Goal: Task Accomplishment & Management: Manage account settings

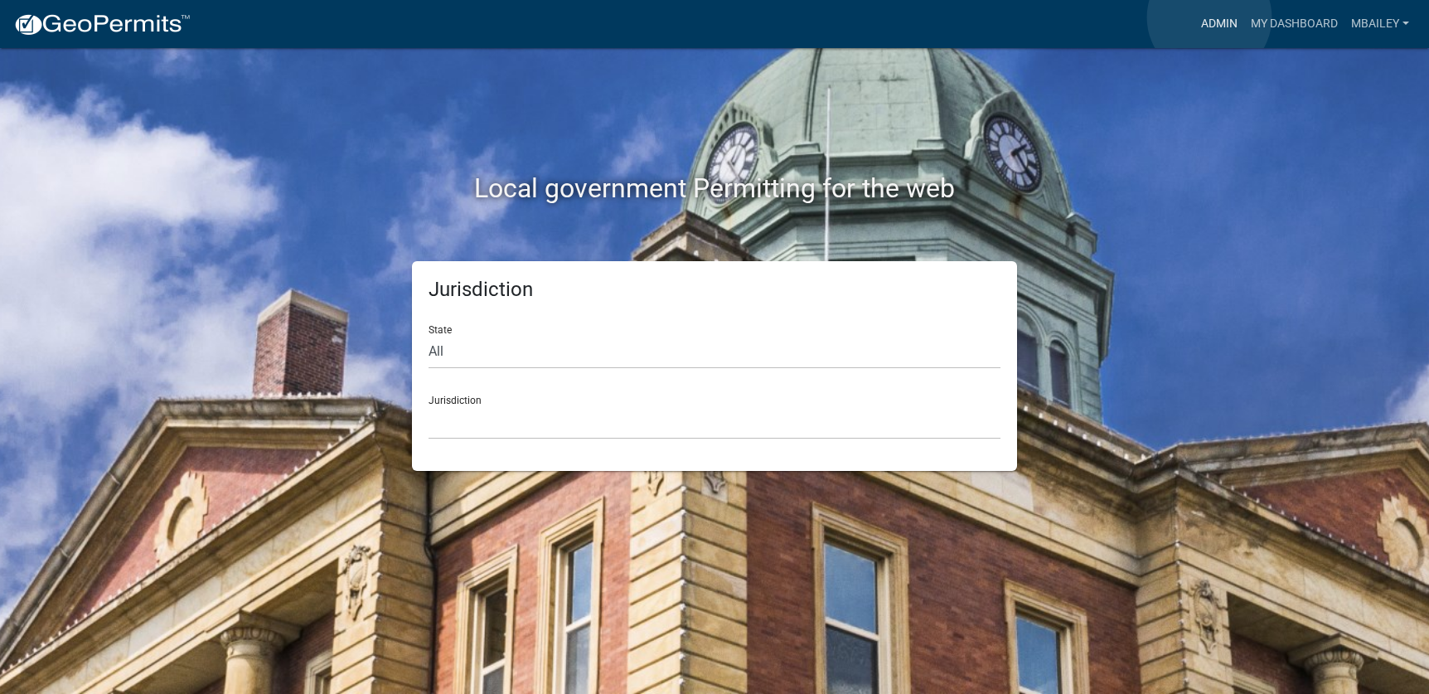
click at [1209, 17] on link "Admin" at bounding box center [1219, 23] width 50 height 31
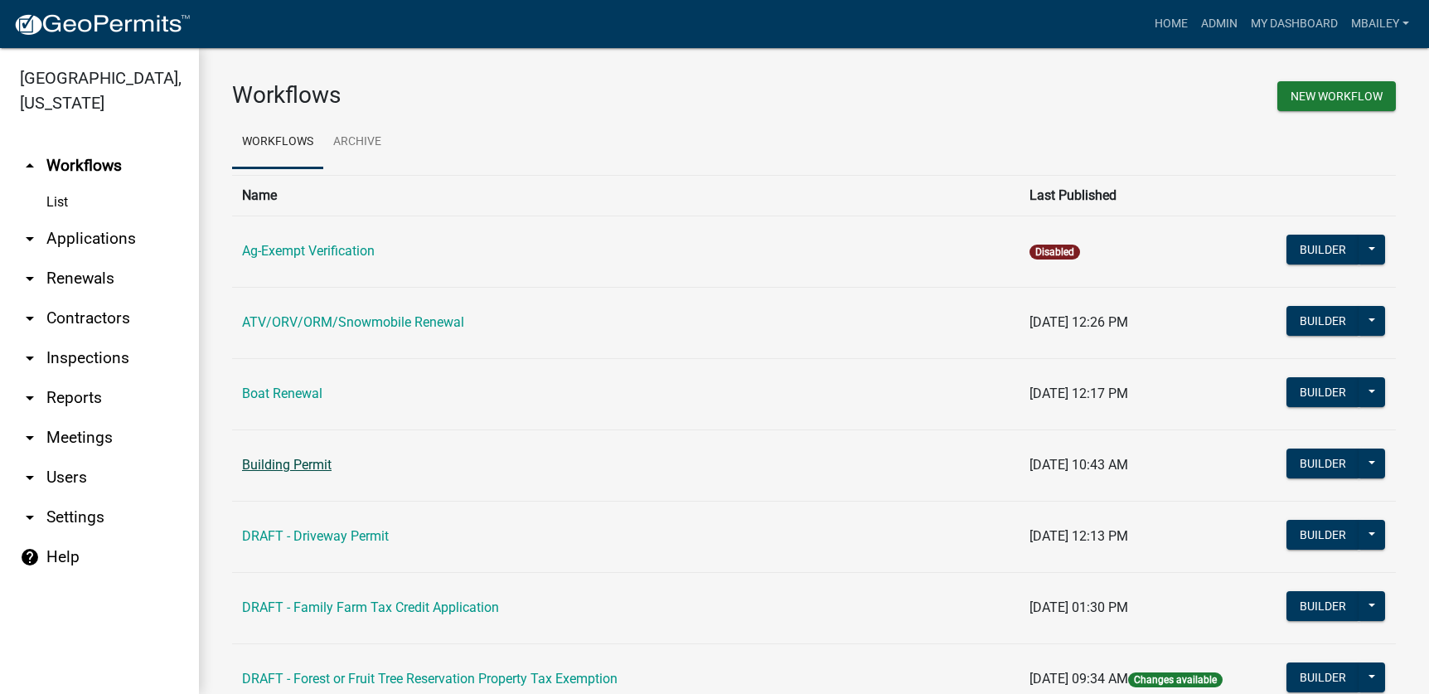
click at [325, 463] on link "Building Permit" at bounding box center [287, 465] width 90 height 16
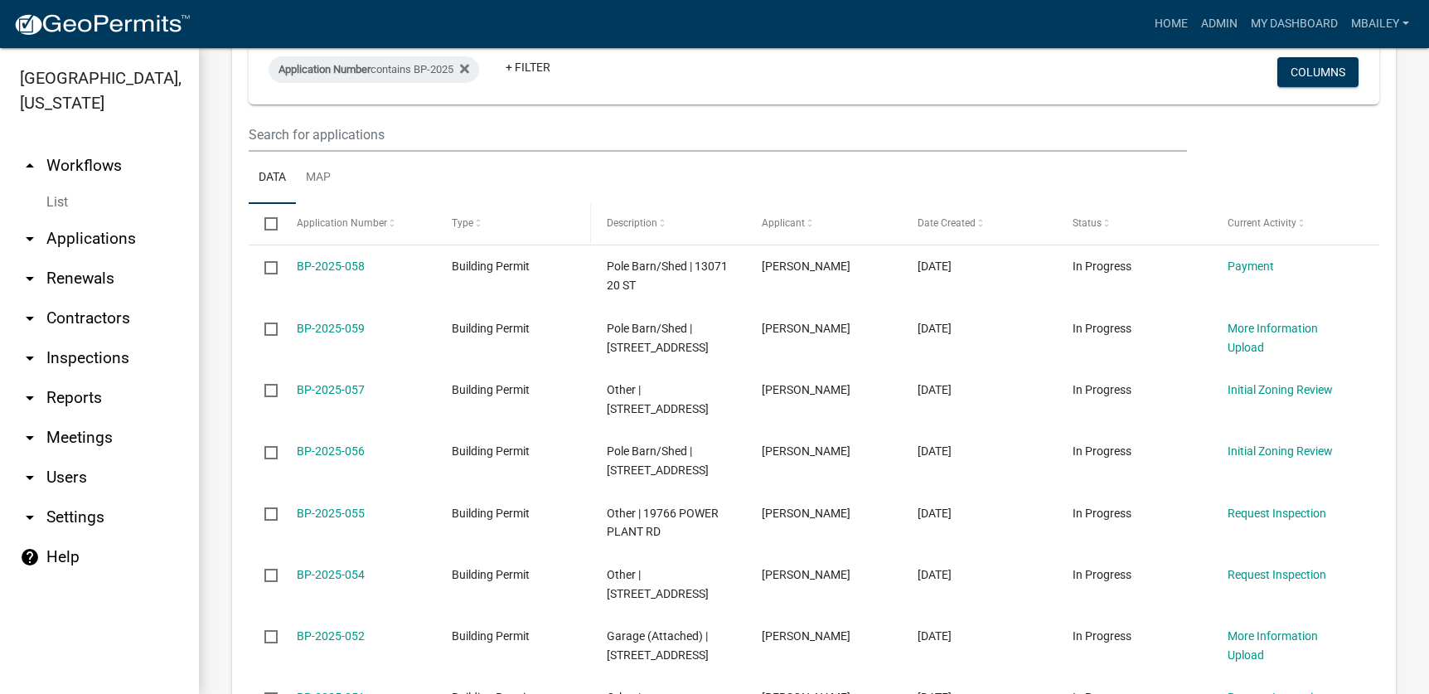
scroll to position [1243, 0]
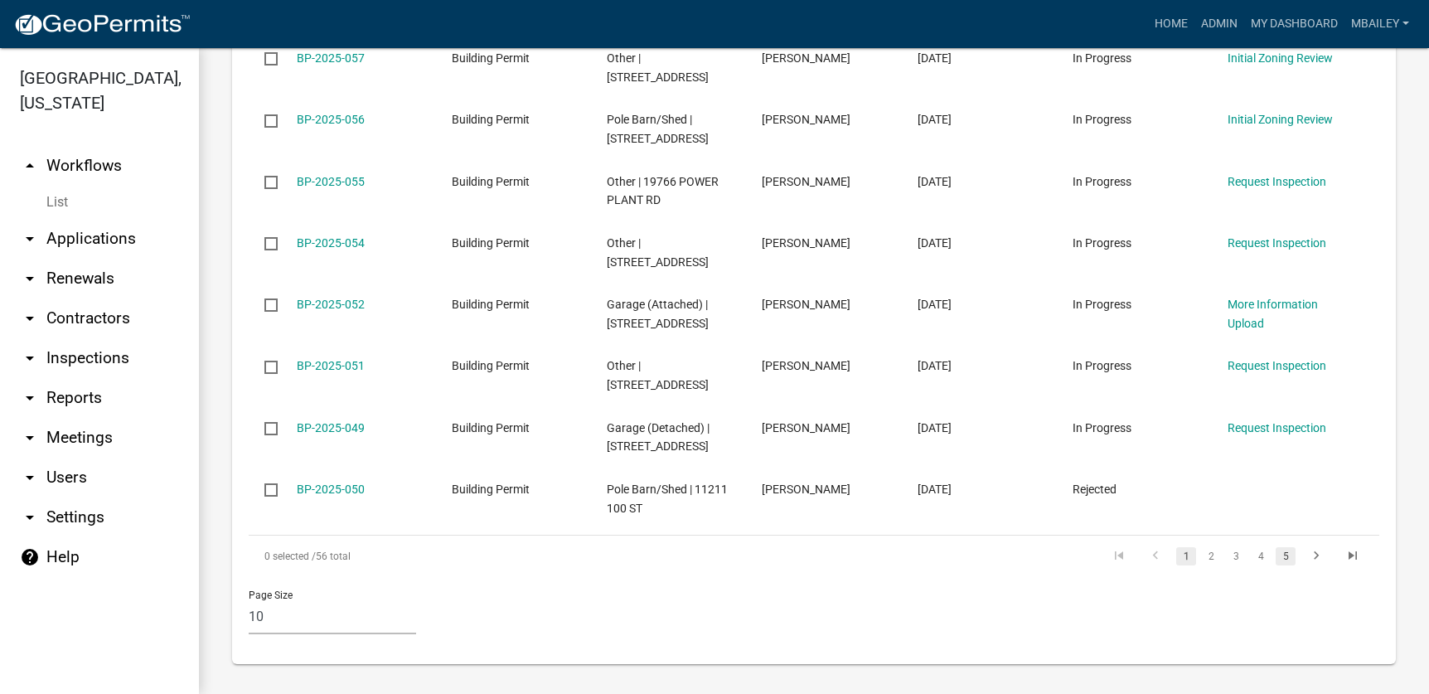
click at [1279, 555] on link "5" at bounding box center [1286, 556] width 20 height 18
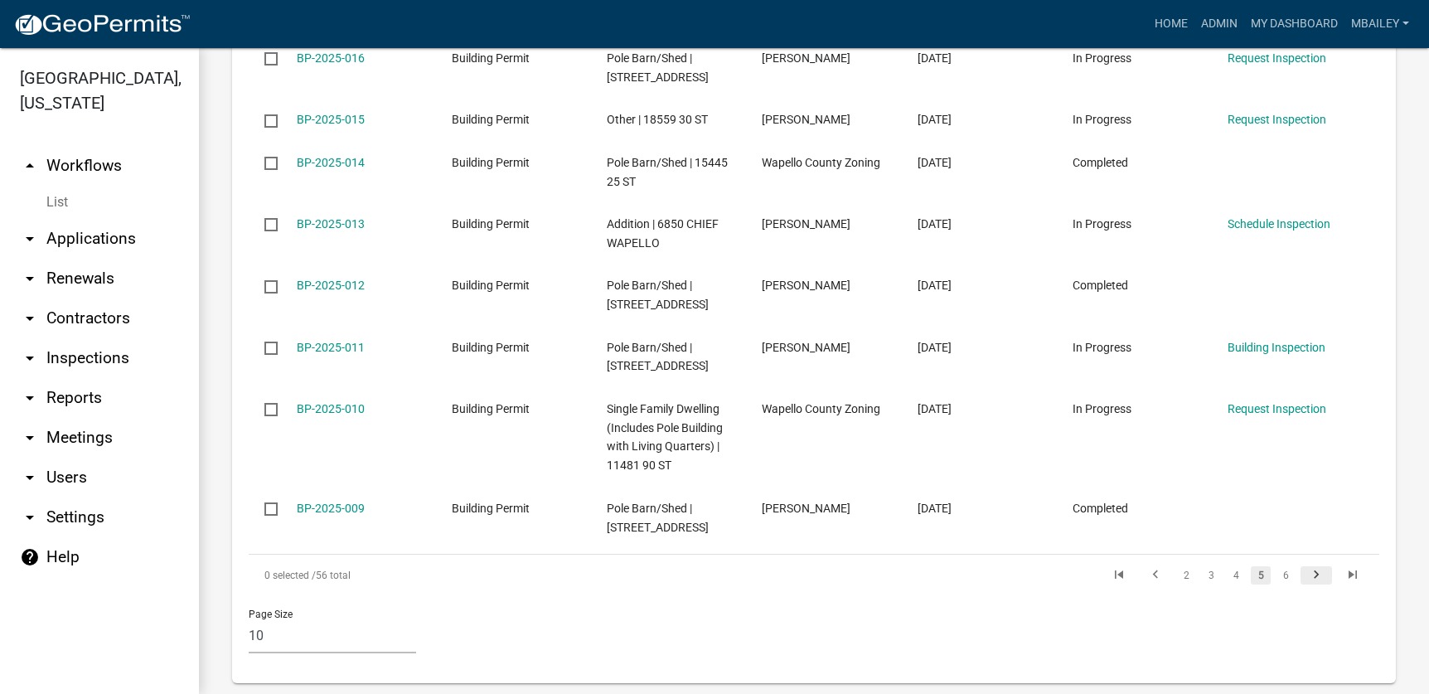
click at [1306, 567] on icon "go to next page" at bounding box center [1317, 577] width 22 height 20
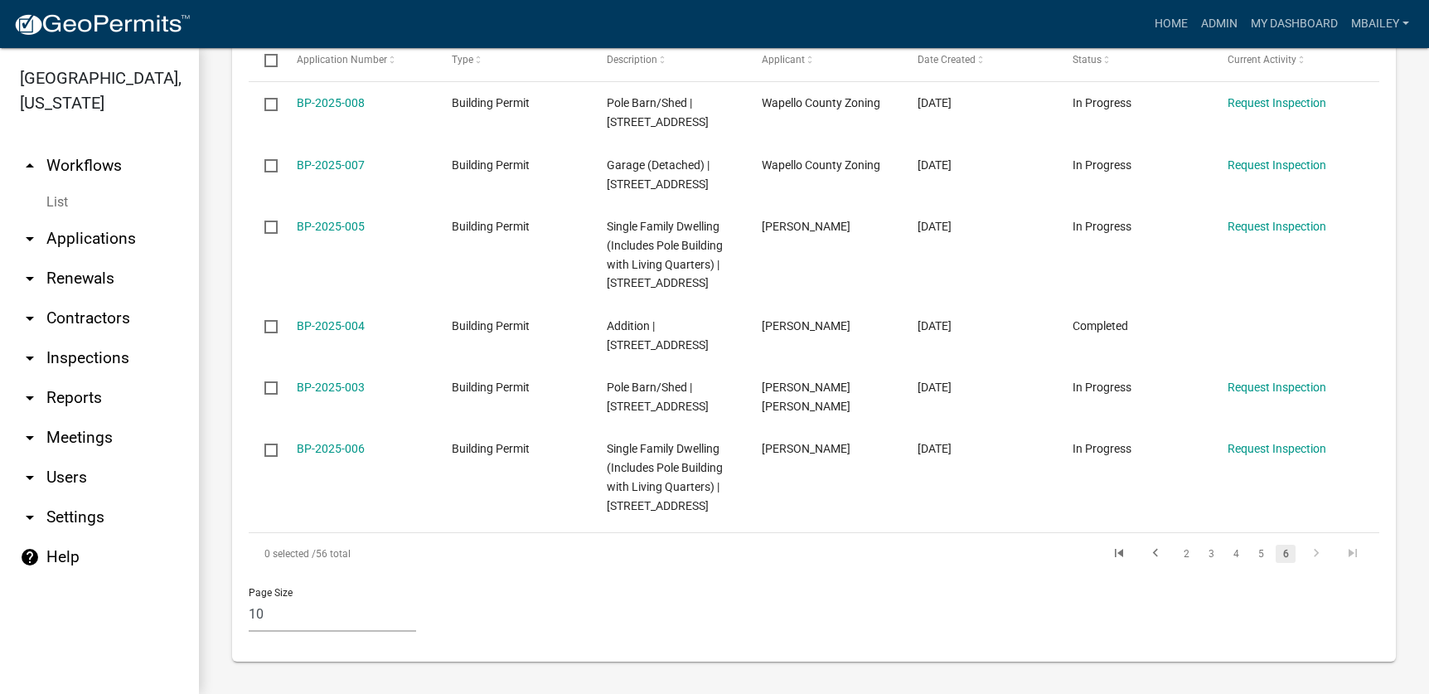
scroll to position [1057, 0]
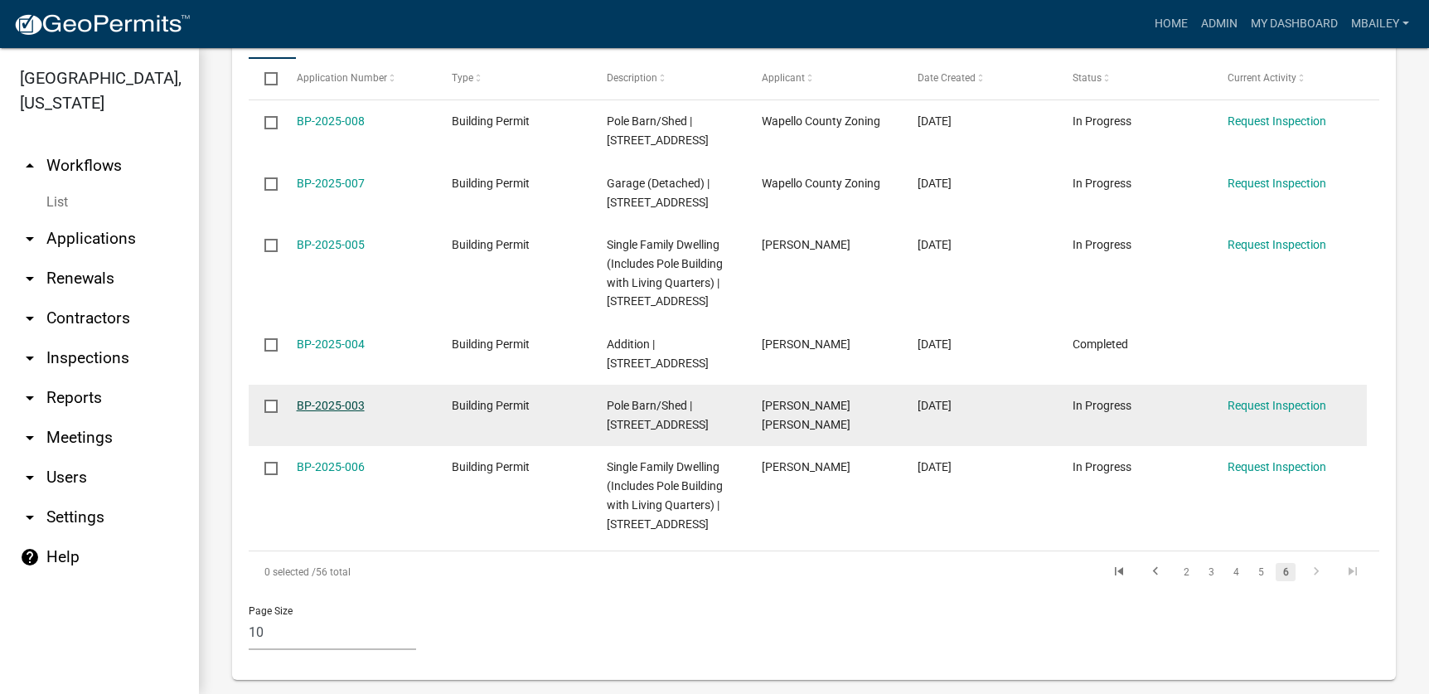
click at [343, 399] on link "BP-2025-003" at bounding box center [331, 405] width 68 height 13
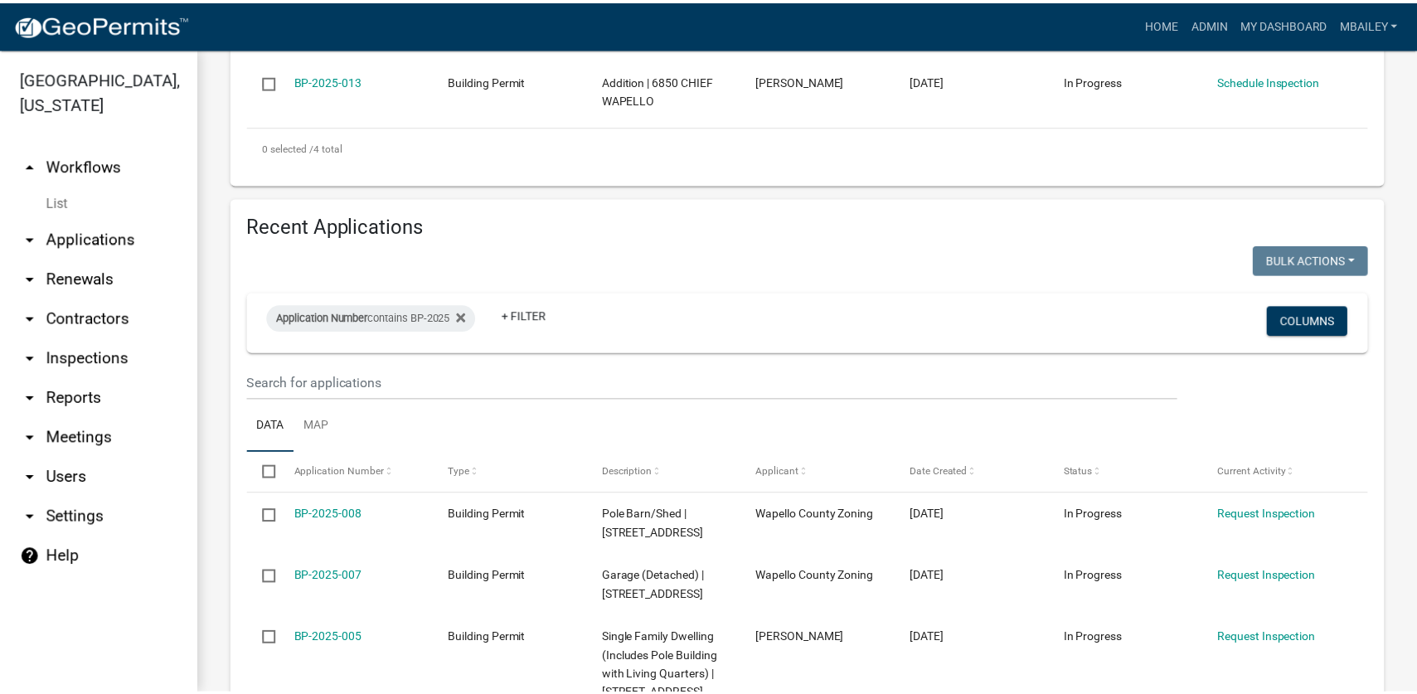
scroll to position [995, 0]
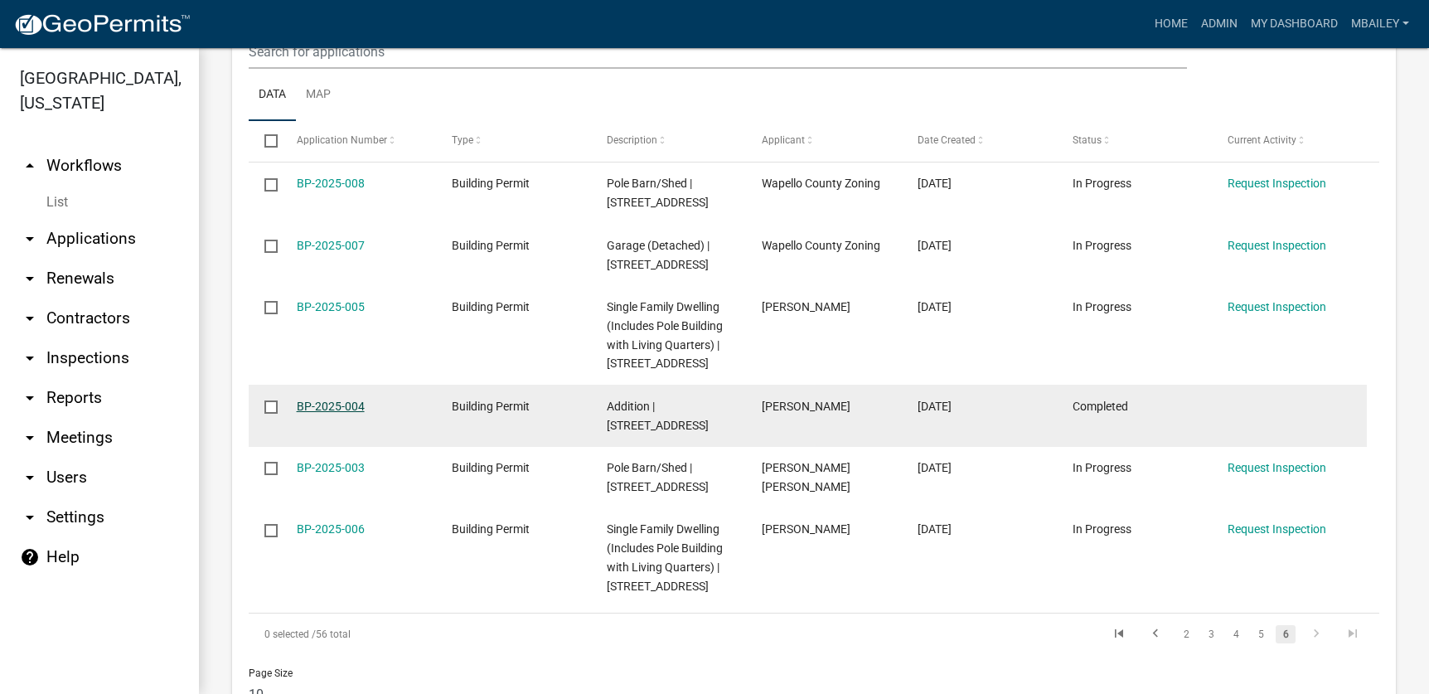
click at [327, 400] on link "BP-2025-004" at bounding box center [331, 406] width 68 height 13
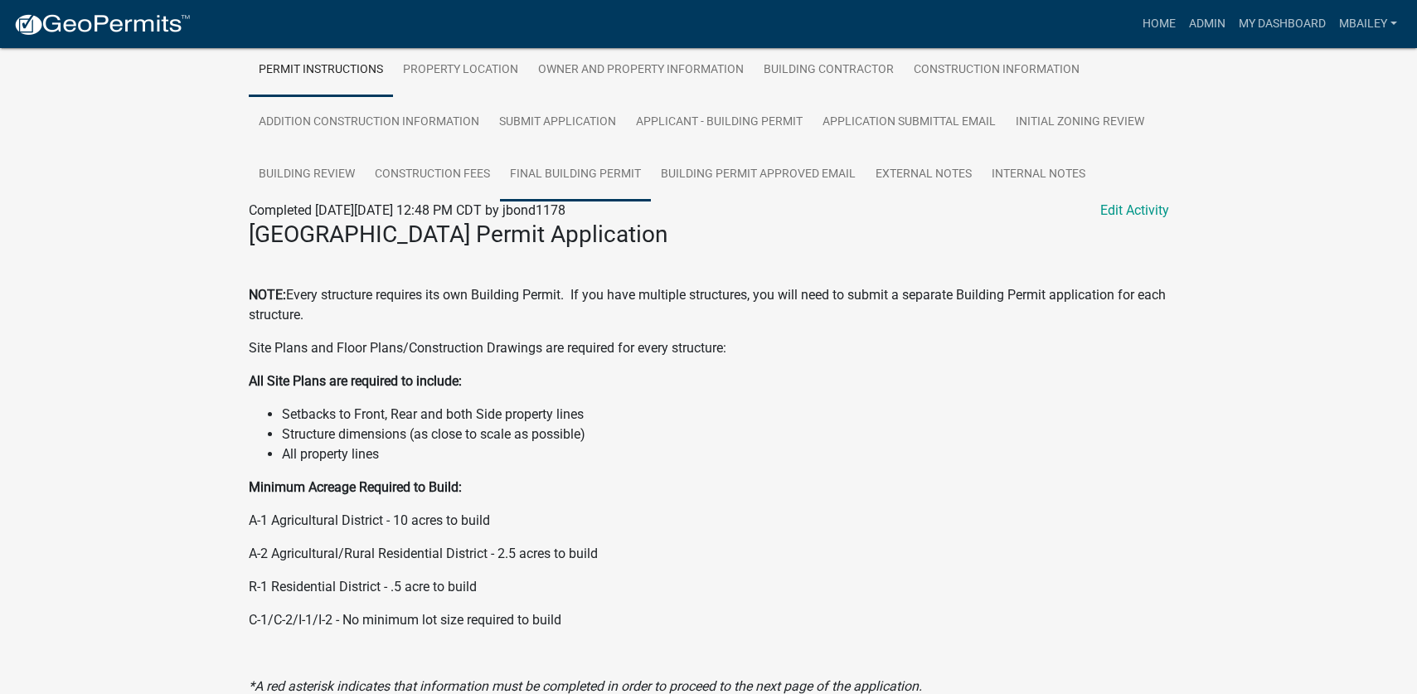
scroll to position [332, 0]
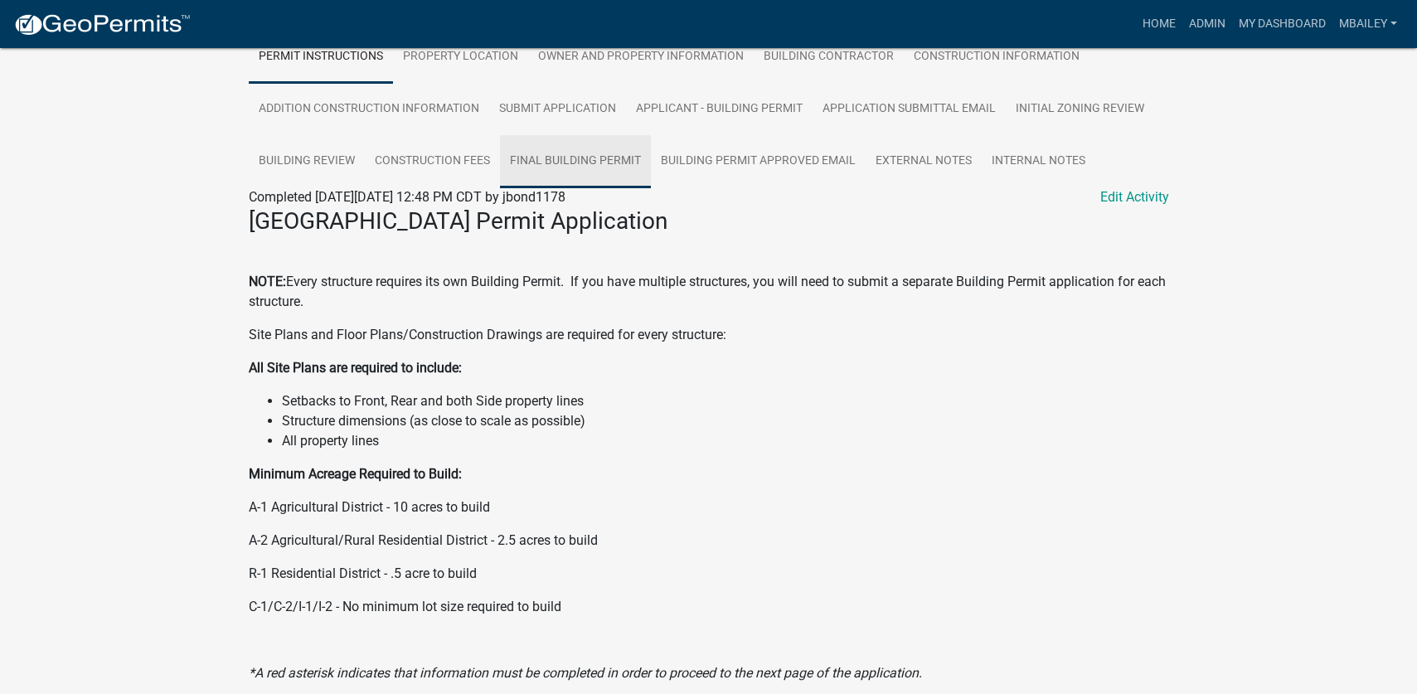
click at [559, 154] on link "Final Building Permit" at bounding box center [575, 161] width 151 height 53
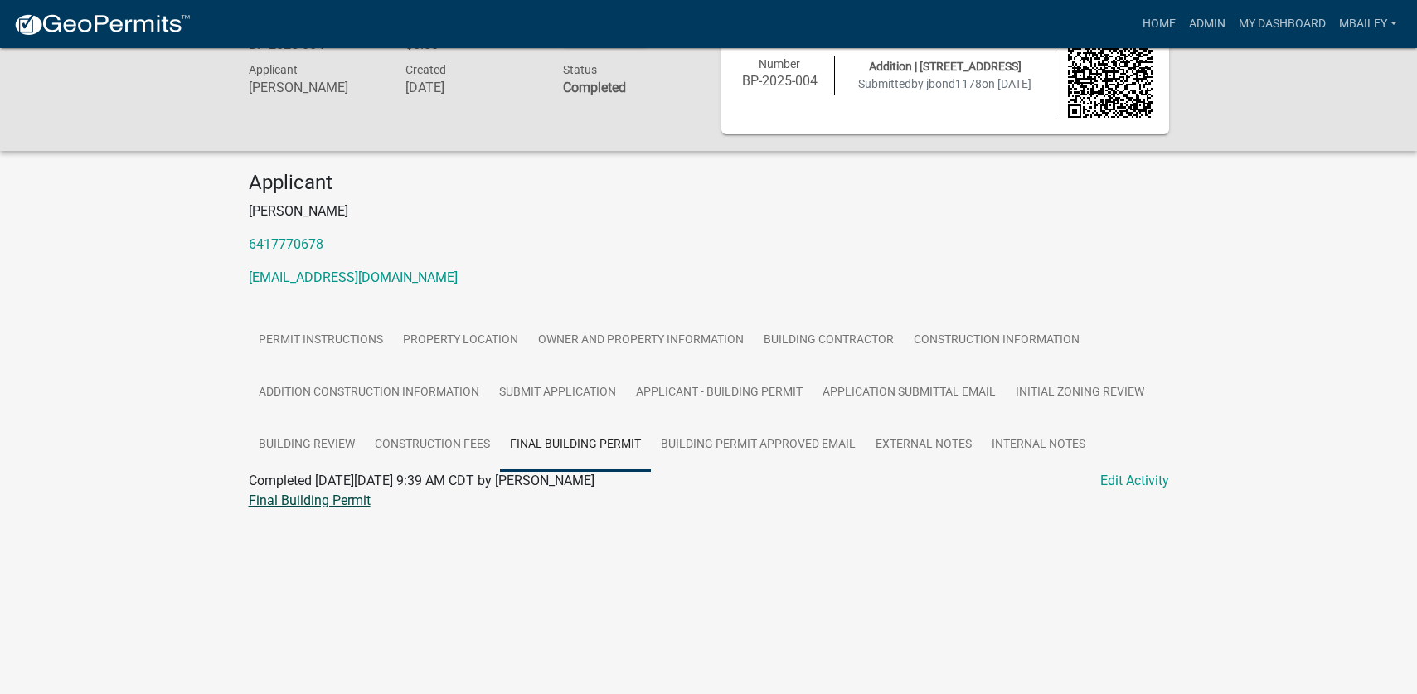
click at [352, 501] on link "Final Building Permit" at bounding box center [310, 500] width 122 height 16
click at [739, 388] on link "Applicant - Building Permit" at bounding box center [719, 392] width 187 height 53
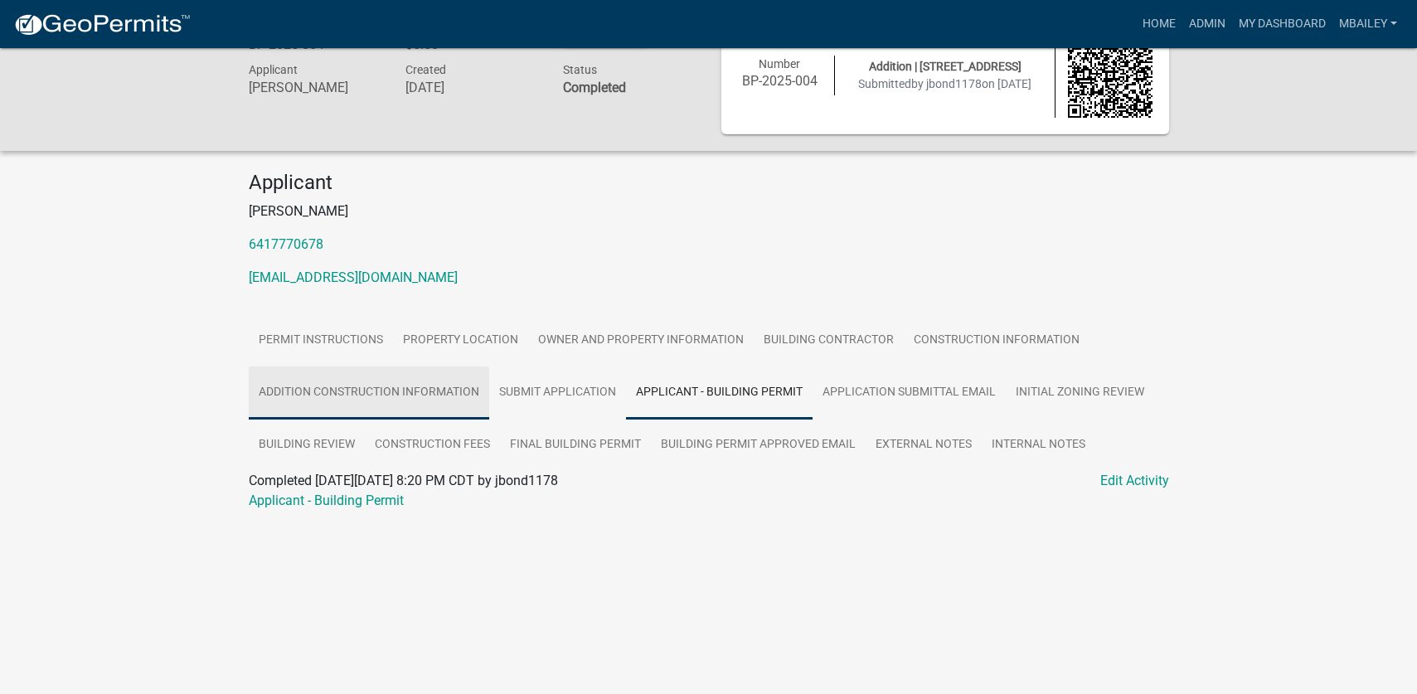
click at [420, 388] on link "Addition Construction Information" at bounding box center [369, 392] width 240 height 53
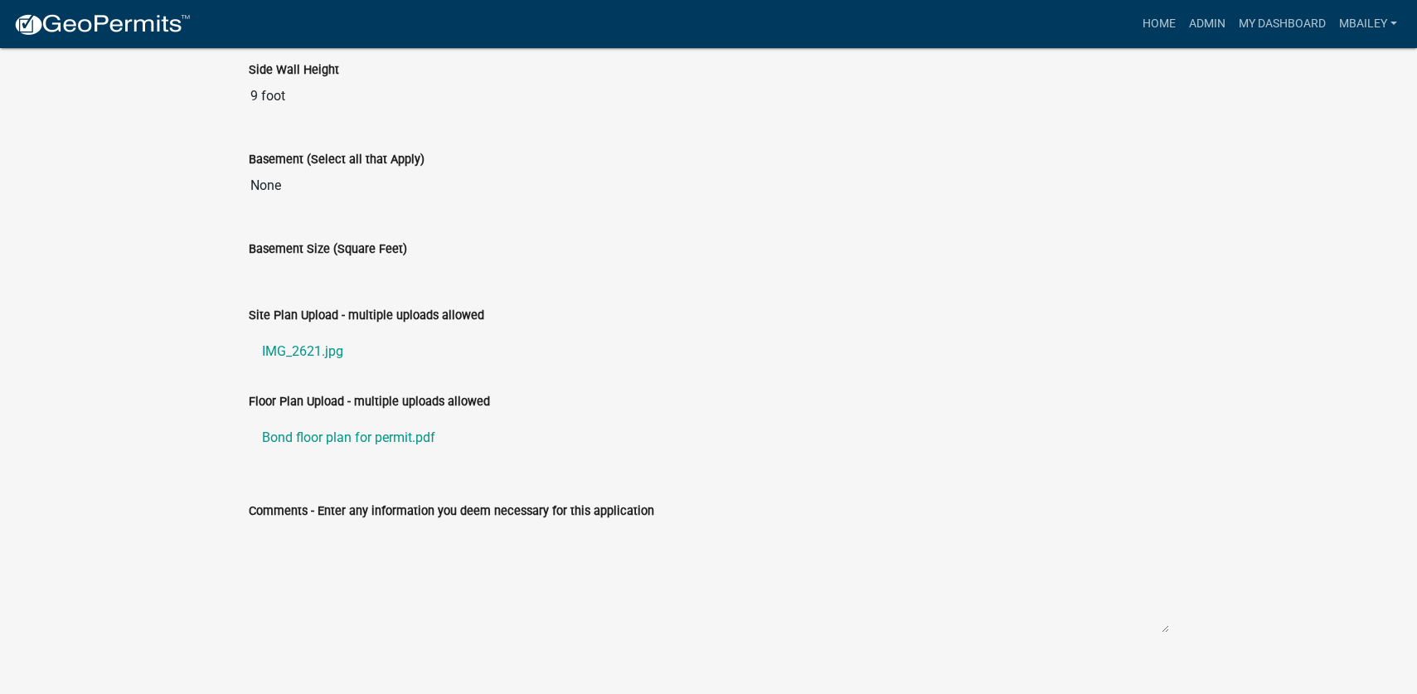
scroll to position [856, 0]
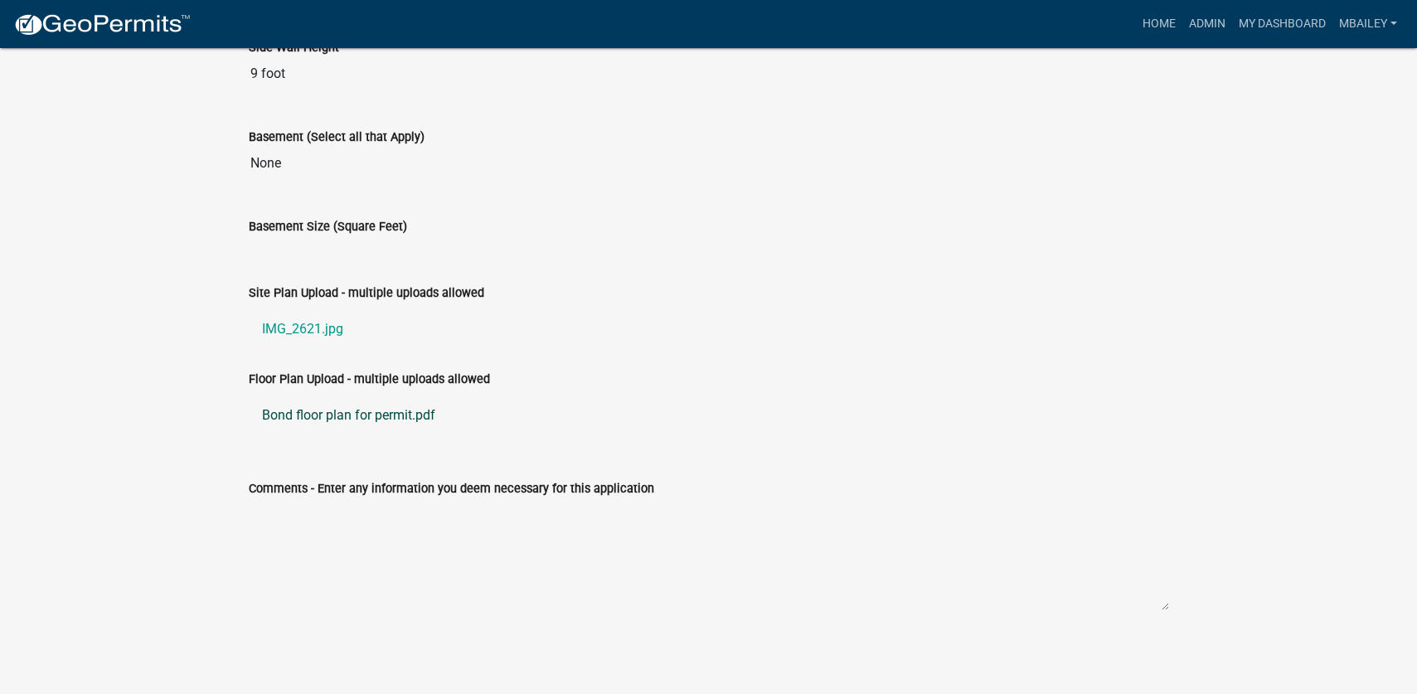
click at [396, 412] on link "Bond floor plan for permit.pdf" at bounding box center [709, 415] width 920 height 40
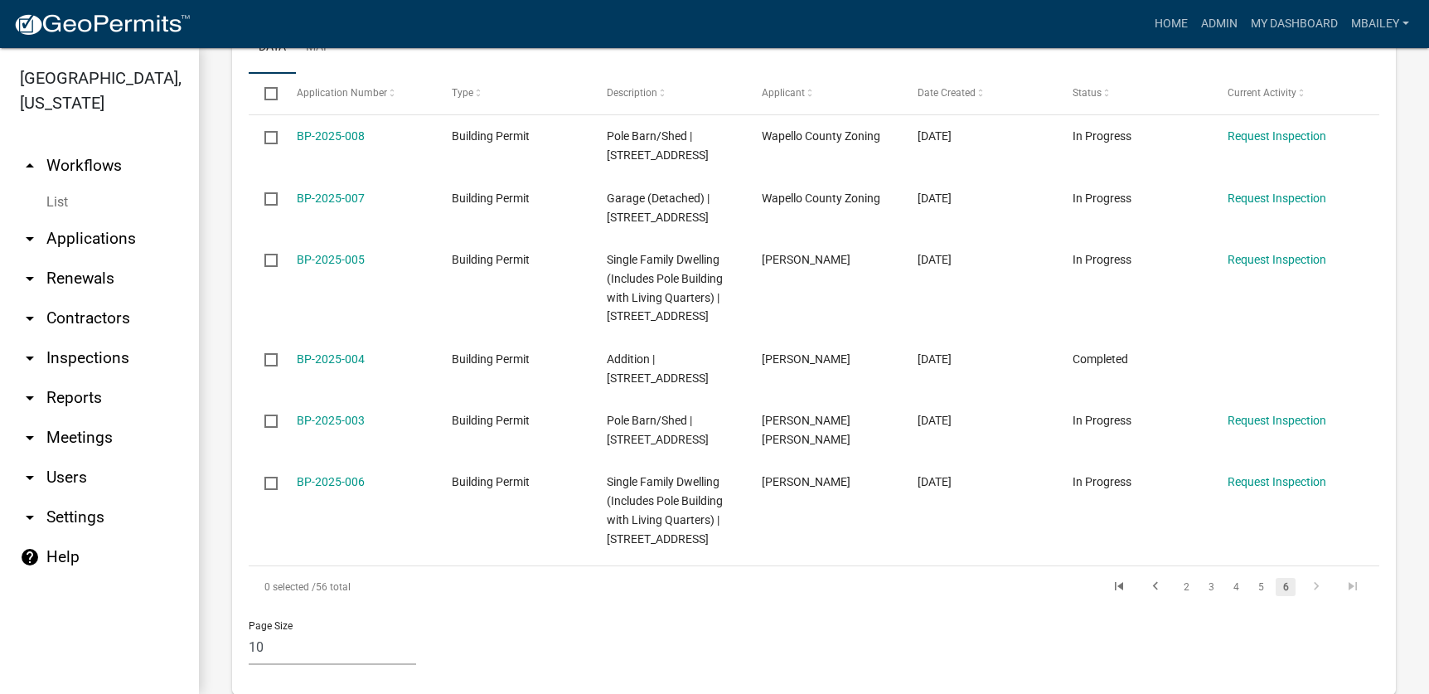
scroll to position [1057, 0]
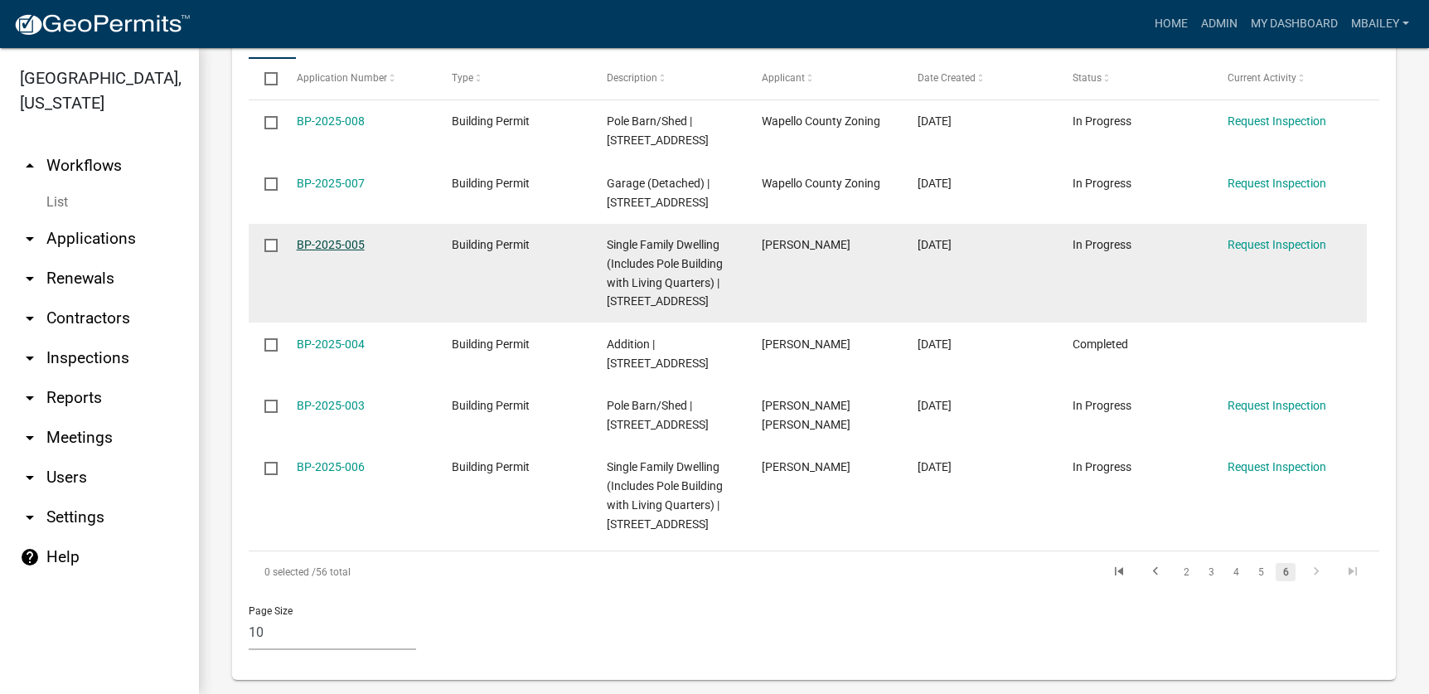
click at [330, 238] on link "BP-2025-005" at bounding box center [331, 244] width 68 height 13
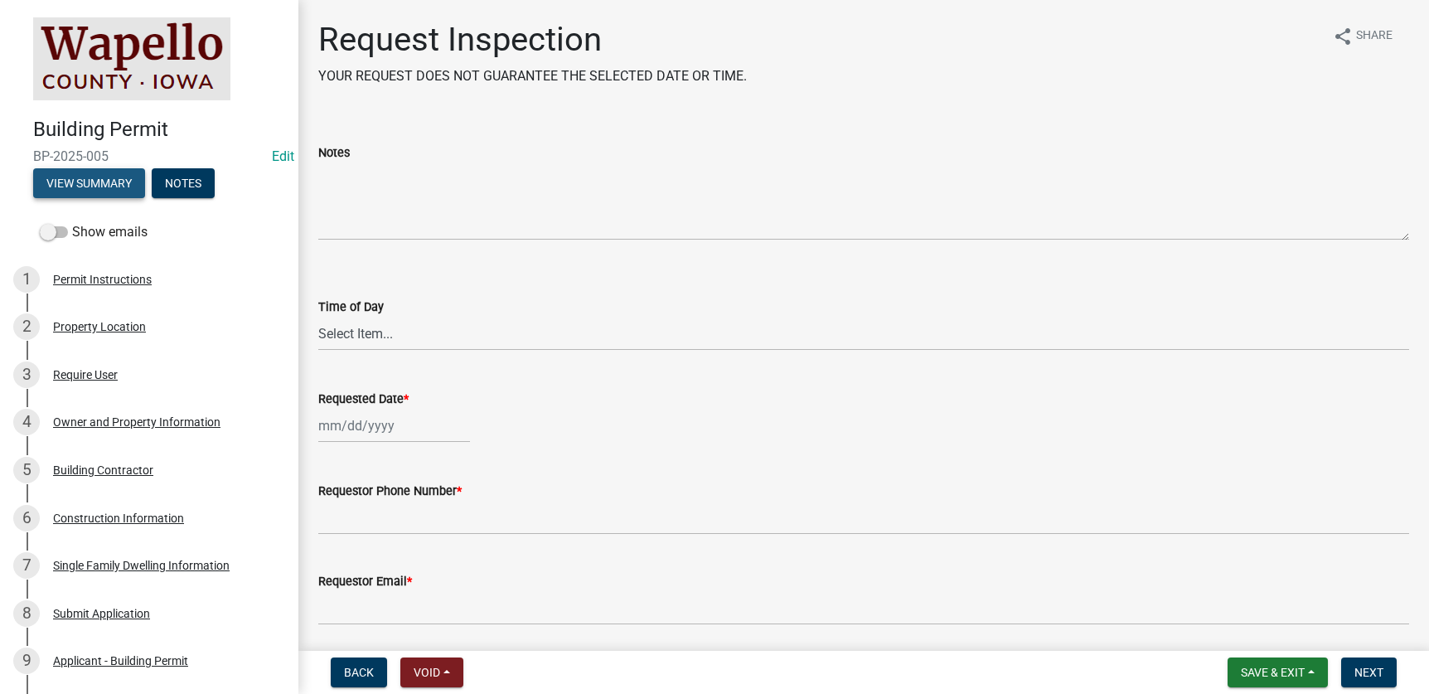
click at [94, 182] on button "View Summary" at bounding box center [89, 183] width 112 height 30
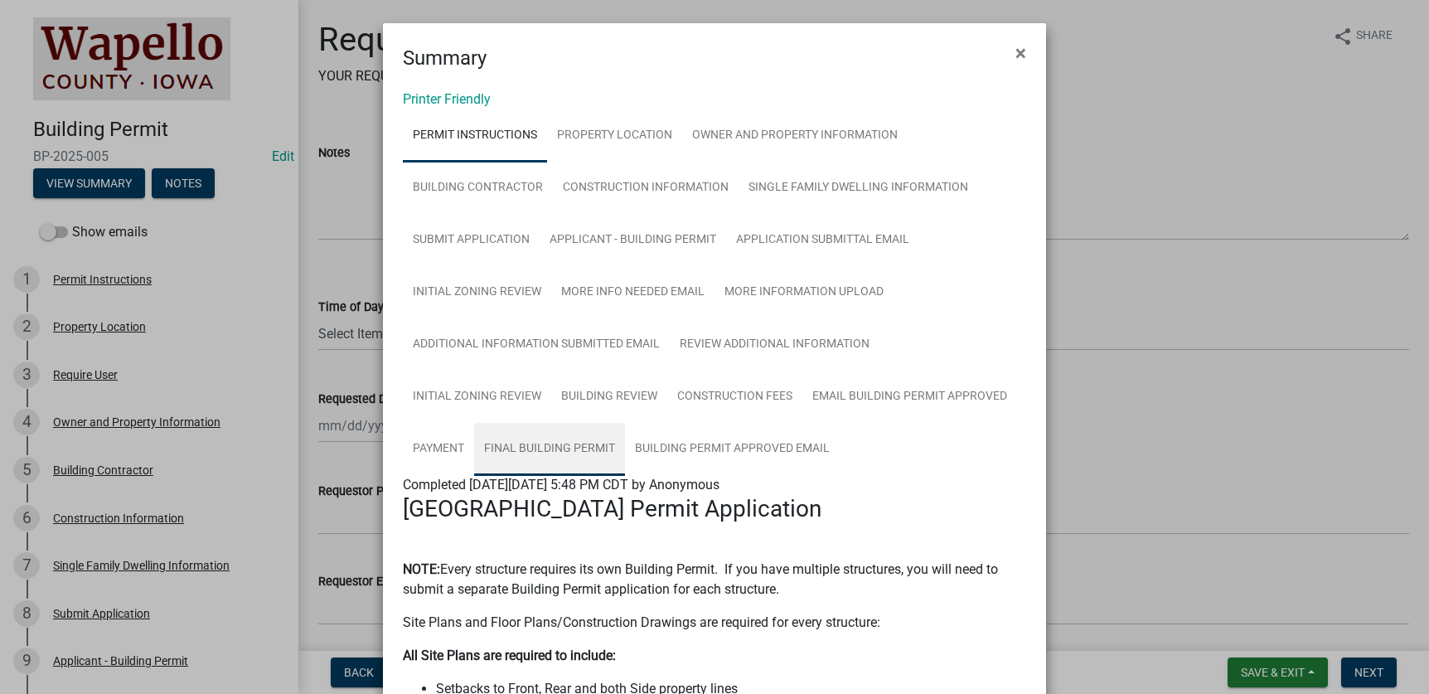
click at [524, 444] on link "Final Building Permit" at bounding box center [549, 449] width 151 height 53
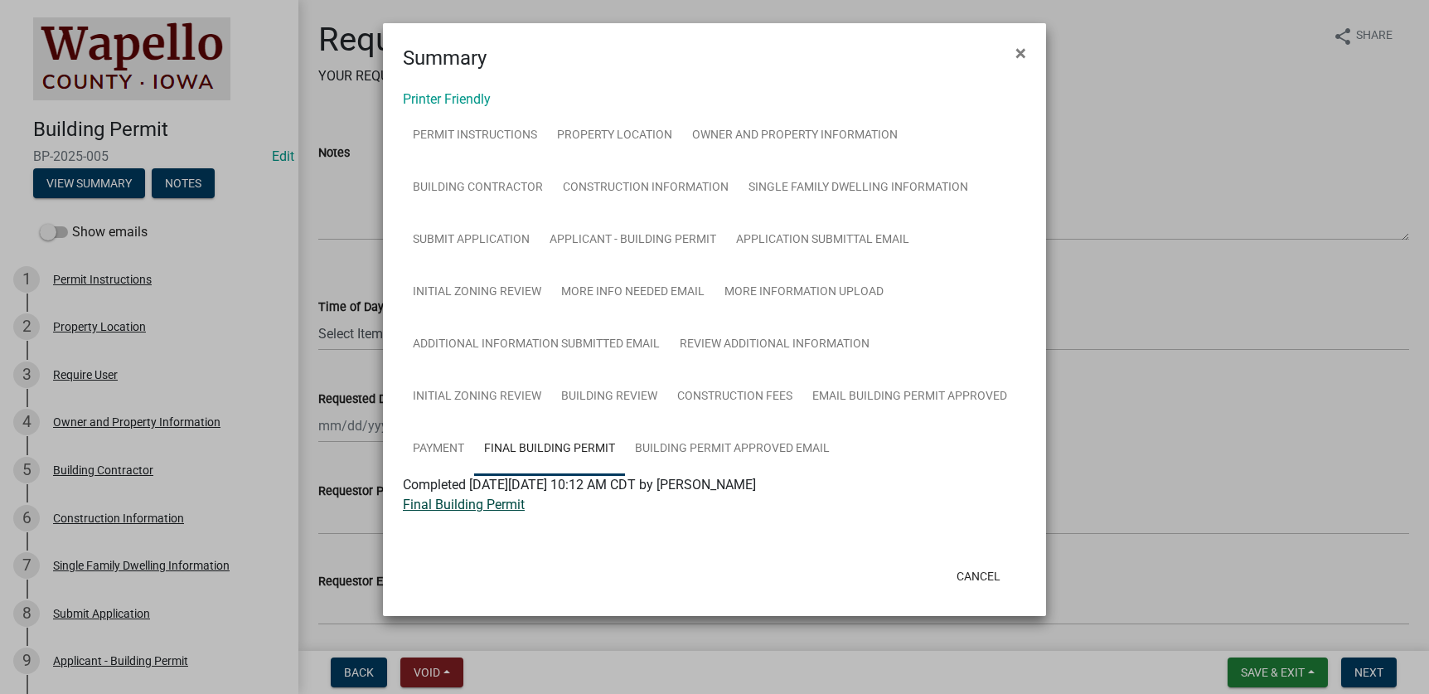
click at [481, 506] on link "Final Building Permit" at bounding box center [464, 505] width 122 height 16
click at [1027, 50] on button "×" at bounding box center [1020, 53] width 37 height 46
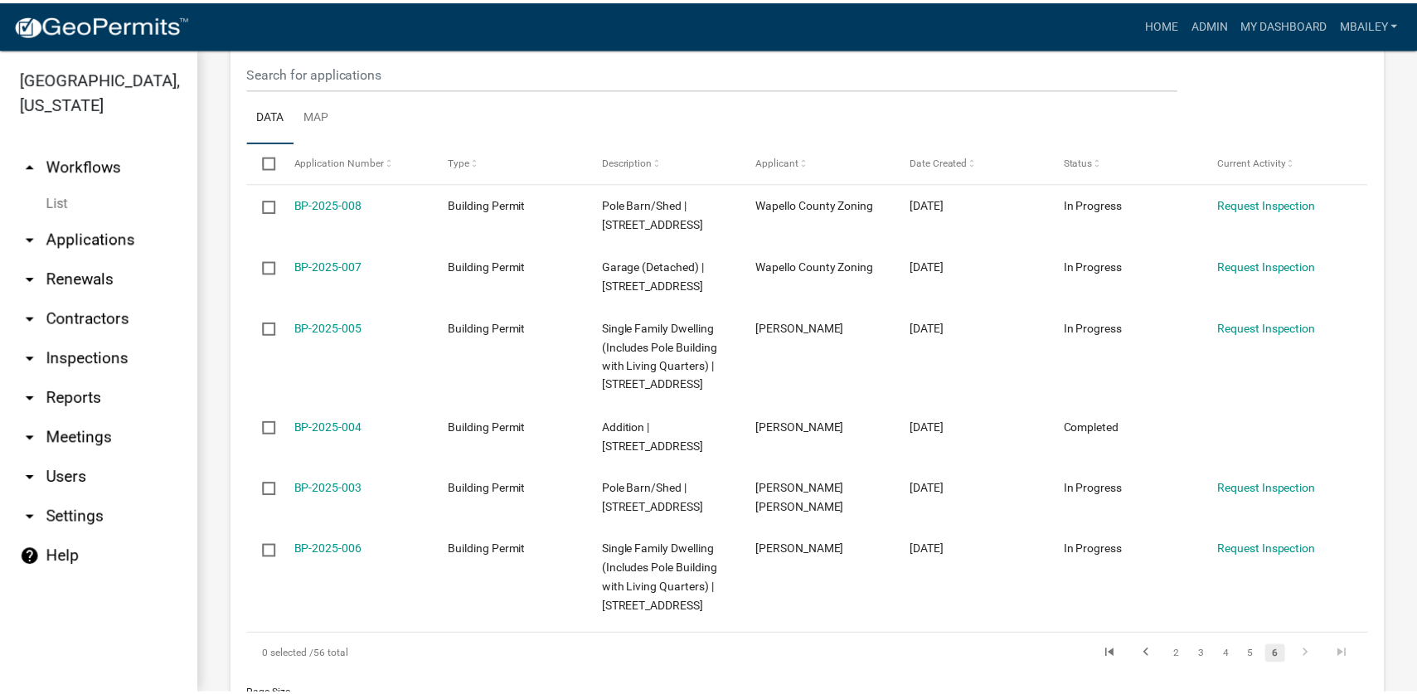
scroll to position [1057, 0]
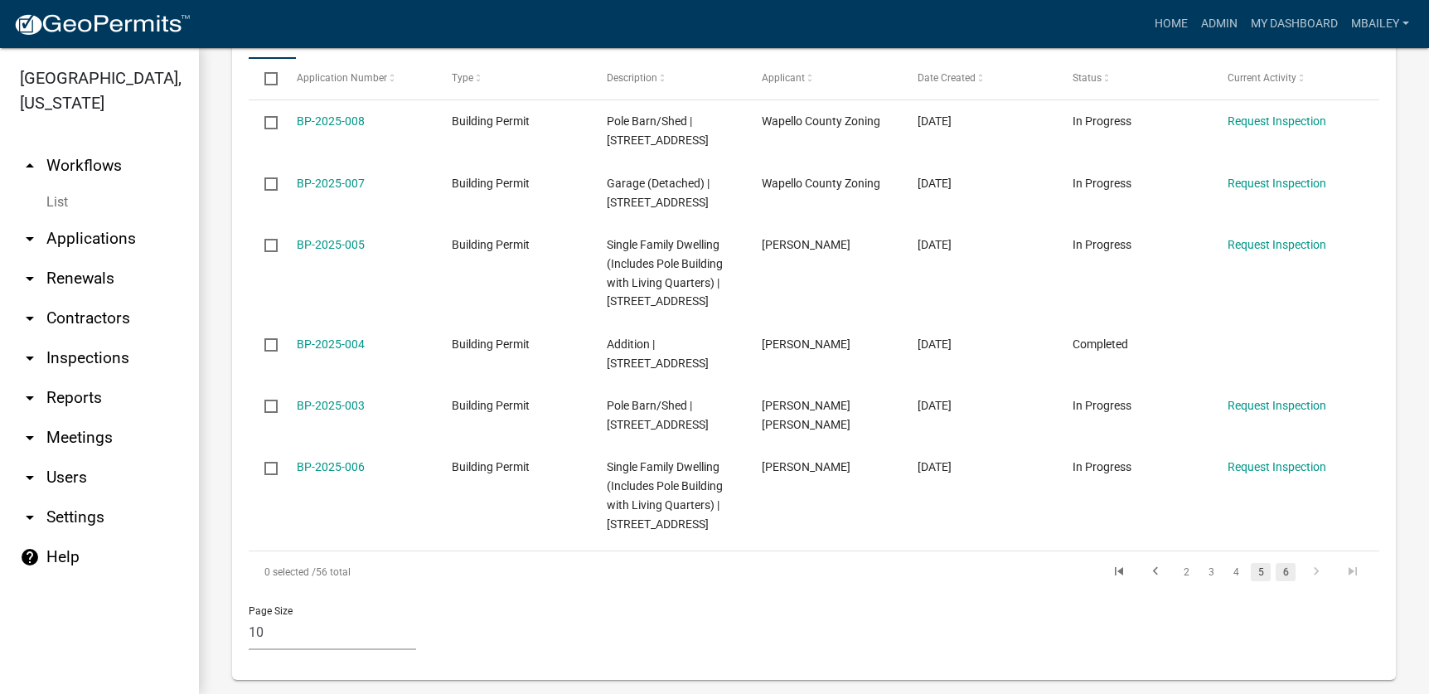
click at [1251, 563] on link "5" at bounding box center [1261, 572] width 20 height 18
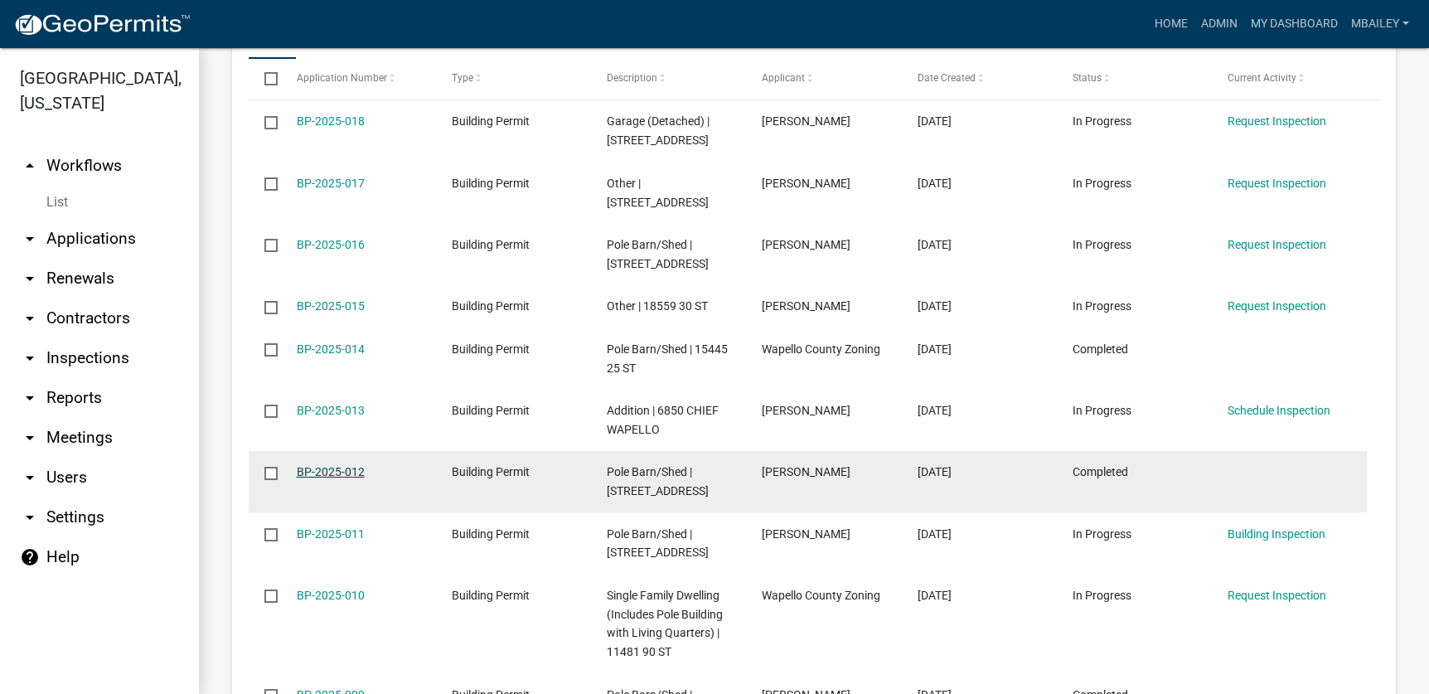
click at [337, 465] on link "BP-2025-012" at bounding box center [331, 471] width 68 height 13
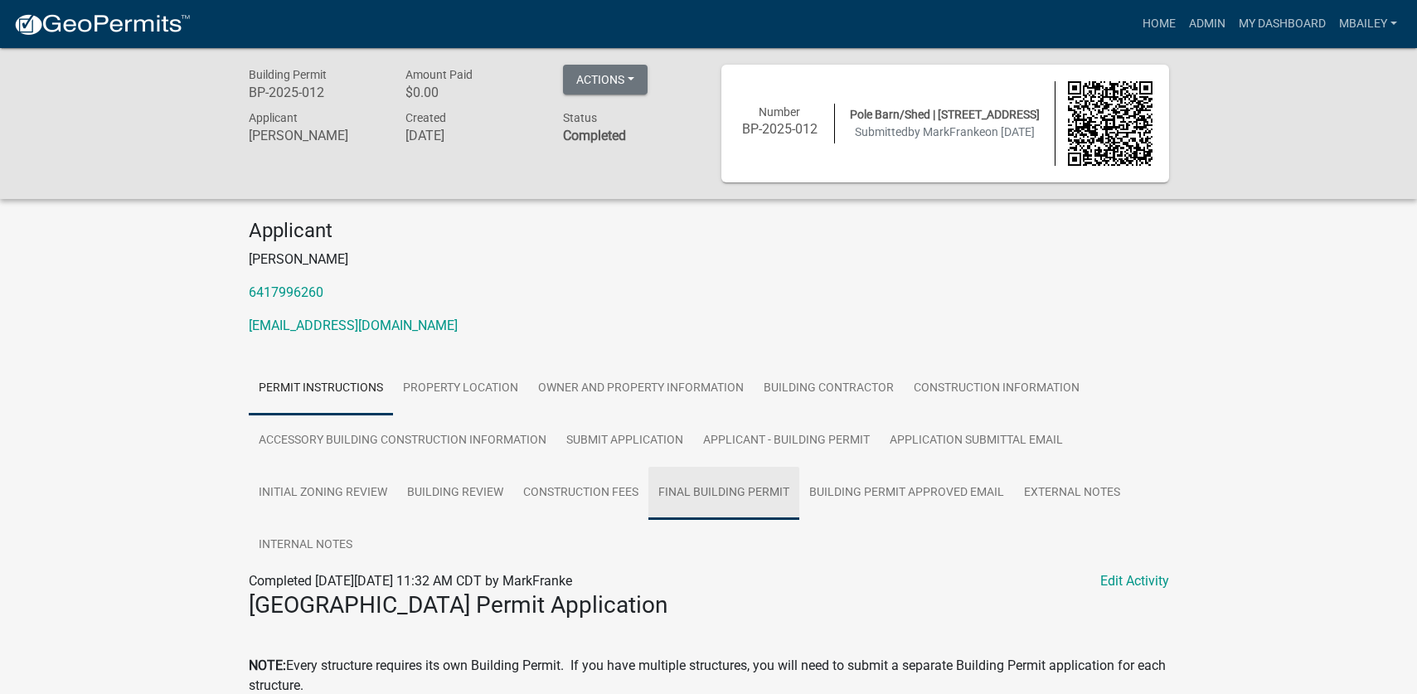
click at [702, 492] on link "Final Building Permit" at bounding box center [723, 493] width 151 height 53
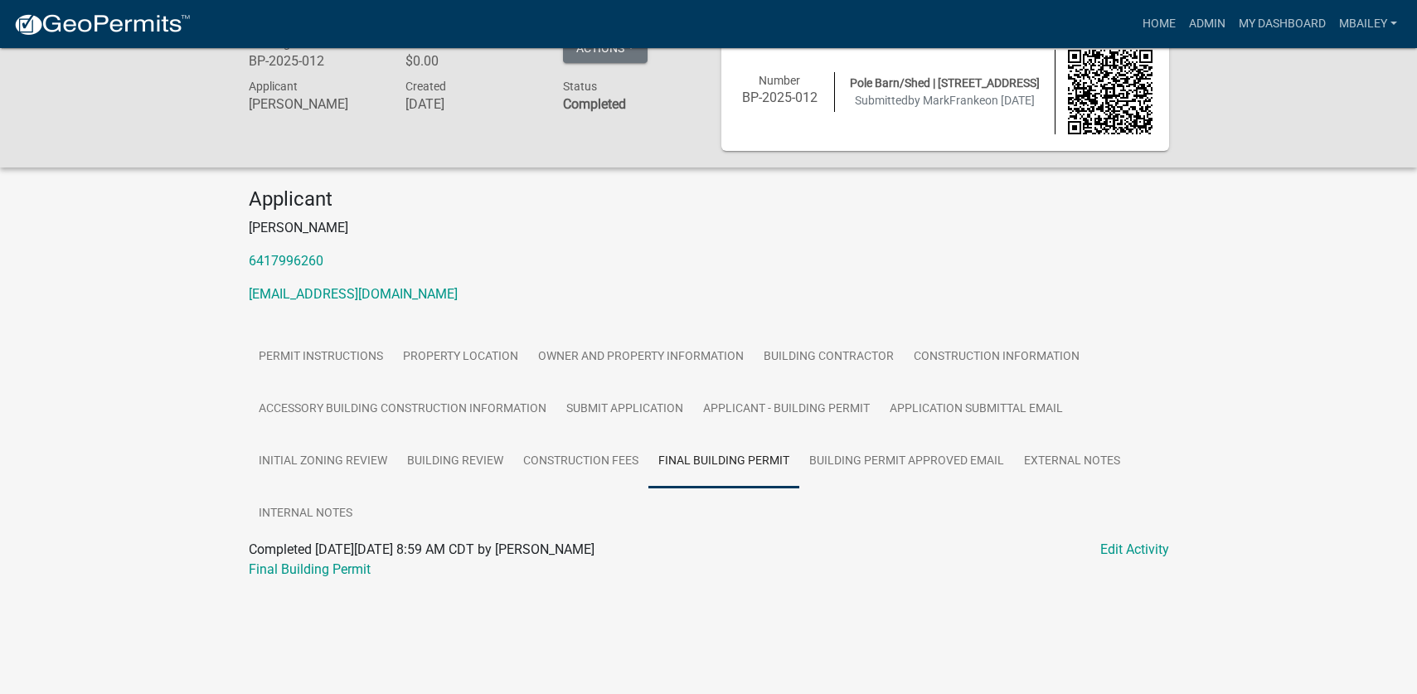
scroll to position [48, 0]
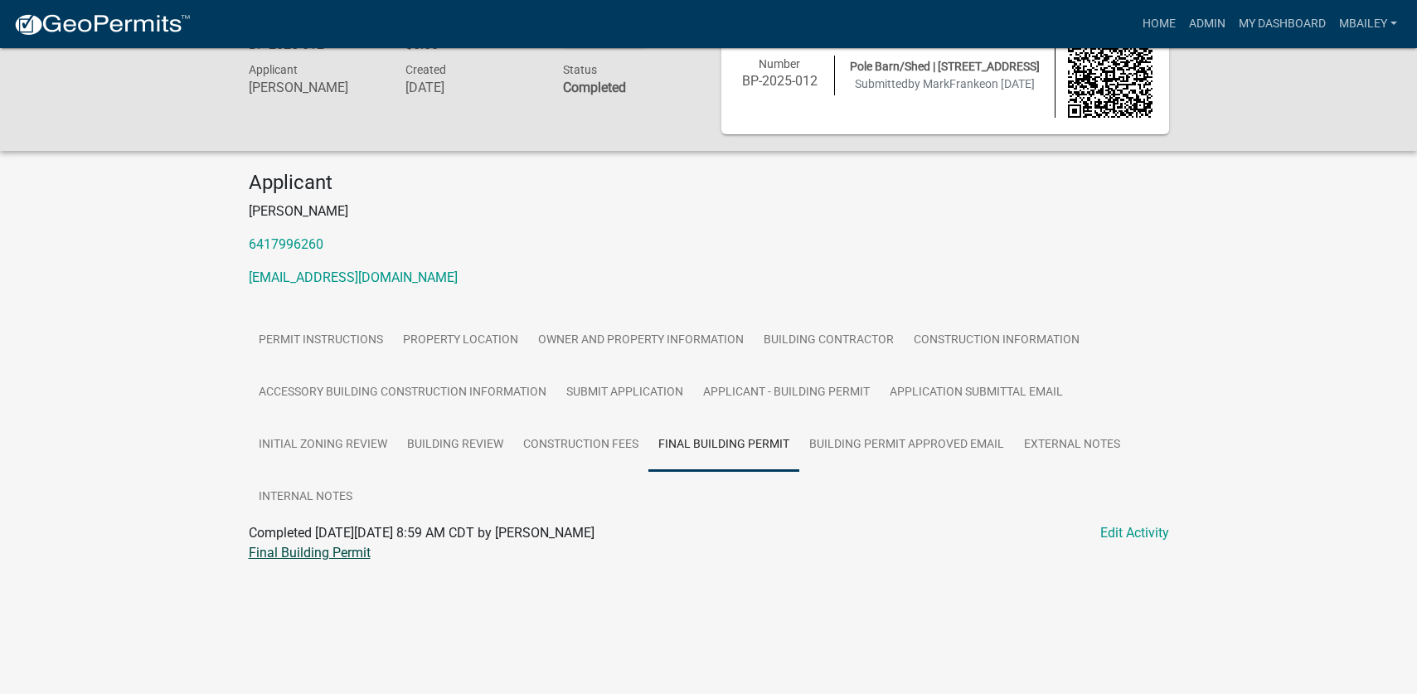
click at [341, 557] on link "Final Building Permit" at bounding box center [310, 553] width 122 height 16
